Goal: Find specific page/section: Locate a particular part of the current website

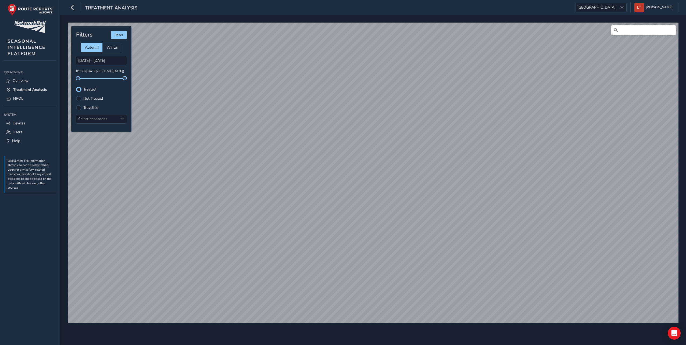
click at [641, 29] on input "Search" at bounding box center [643, 30] width 64 height 10
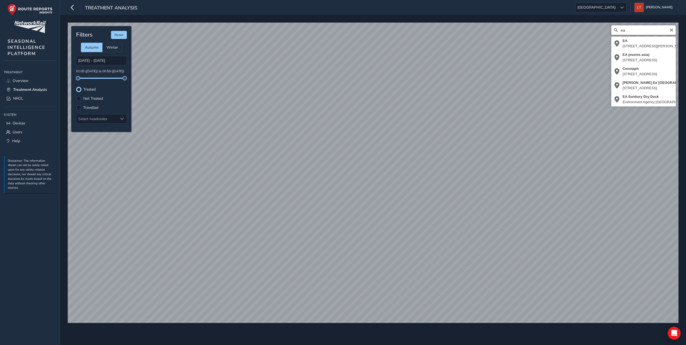
type input "e"
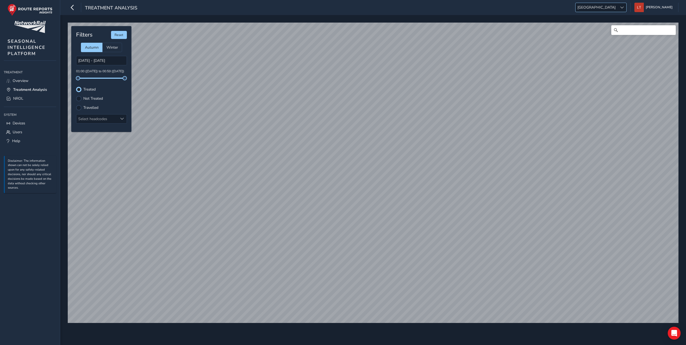
click at [617, 9] on span "[GEOGRAPHIC_DATA]" at bounding box center [596, 7] width 42 height 9
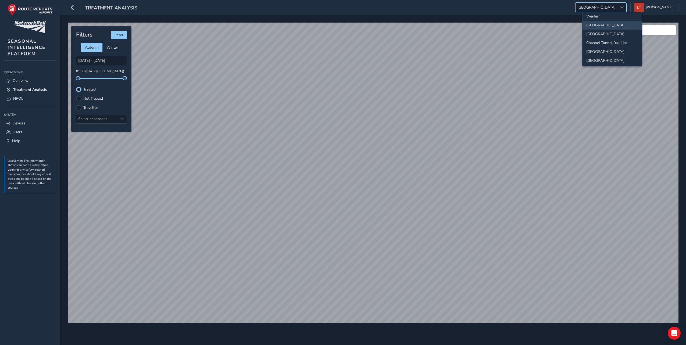
scroll to position [56, 0]
click at [601, 60] on li "[GEOGRAPHIC_DATA]" at bounding box center [611, 59] width 59 height 9
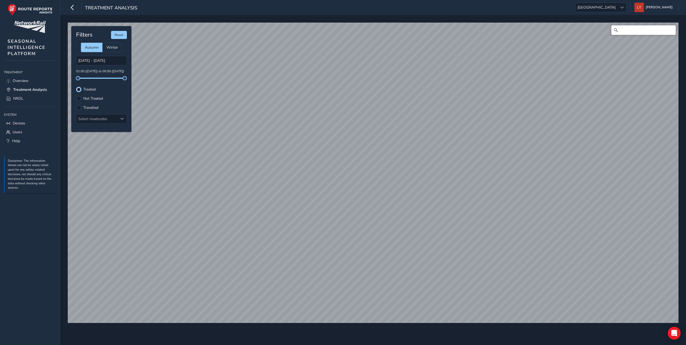
click at [627, 33] on input "Search" at bounding box center [643, 30] width 64 height 10
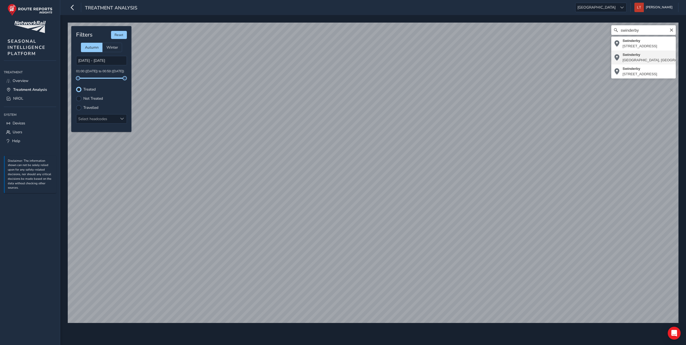
type input "Swinderby, North Kesteven, Lincolnshire, Greater Lincolnshire, England, United …"
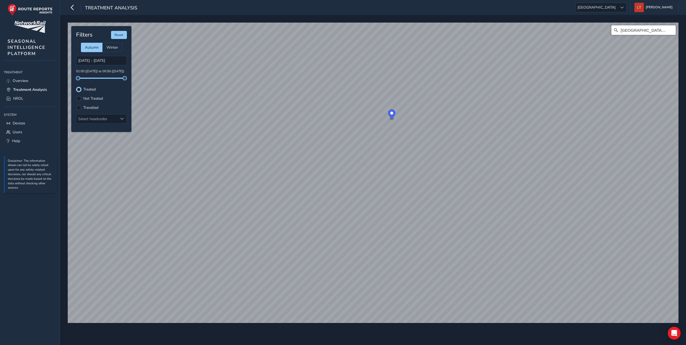
scroll to position [0, 0]
click at [364, 329] on div "Swinderby, North Kesteven, Lincolnshire, Greater Lincolnshire, England, United …" at bounding box center [372, 180] width 625 height 330
click at [385, 334] on div "Swinderby, North Kesteven, Lincolnshire, Greater Lincolnshire, England, United …" at bounding box center [372, 180] width 625 height 330
click at [626, 6] on div at bounding box center [621, 7] width 9 height 9
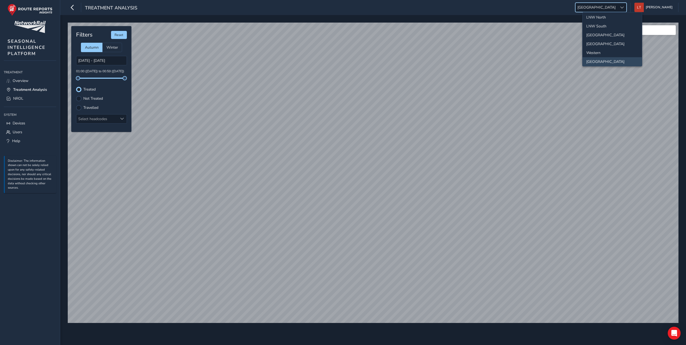
scroll to position [56, 0]
click at [616, 59] on li "[GEOGRAPHIC_DATA]" at bounding box center [611, 59] width 59 height 9
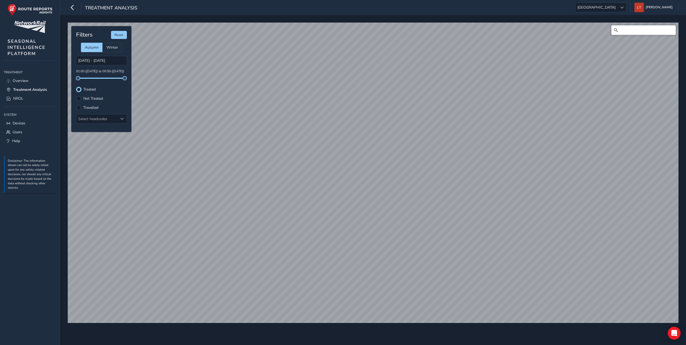
click at [637, 33] on input "Search" at bounding box center [643, 30] width 64 height 10
type input "Hubberts Bridge, Boardsides, [PERSON_NAME], [PERSON_NAME][GEOGRAPHIC_DATA], [GE…"
